Goal: Transaction & Acquisition: Download file/media

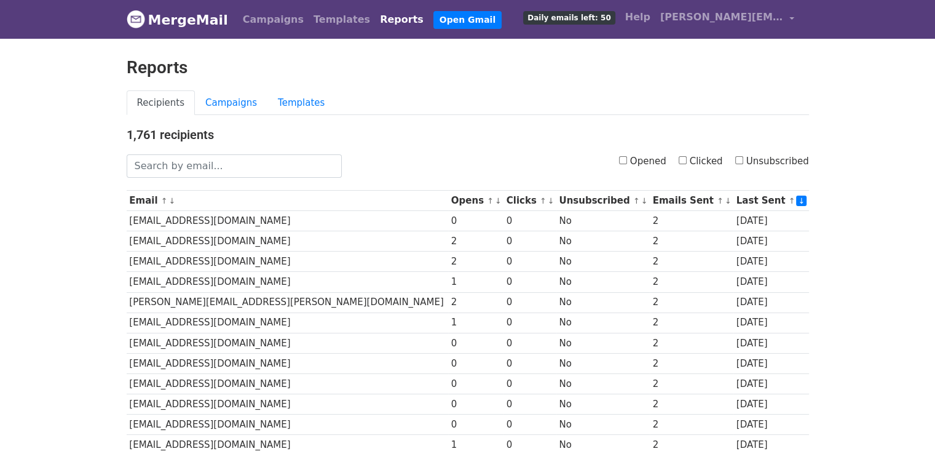
click at [687, 160] on input "Clicked" at bounding box center [683, 160] width 8 height 8
checkbox input "true"
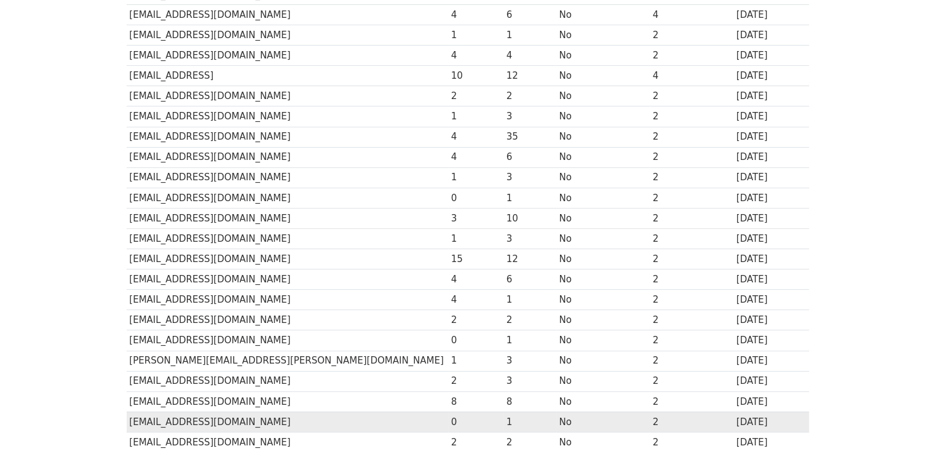
scroll to position [543, 0]
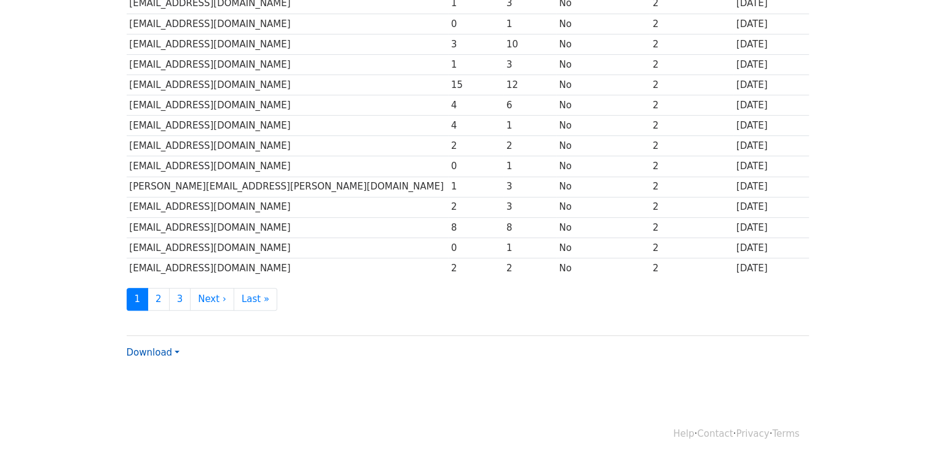
click at [157, 350] on link "Download" at bounding box center [153, 352] width 53 height 11
click at [156, 366] on link "CSV" at bounding box center [175, 376] width 97 height 20
